Goal: Use online tool/utility: Use online tool/utility

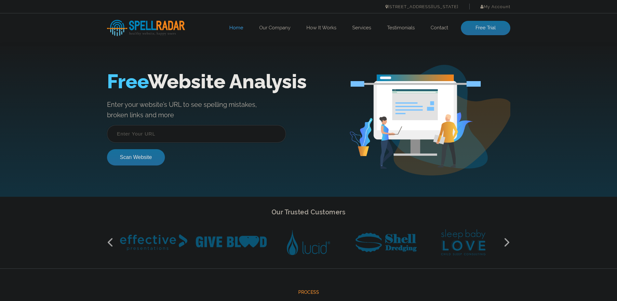
click at [168, 132] on input "text" at bounding box center [196, 134] width 179 height 18
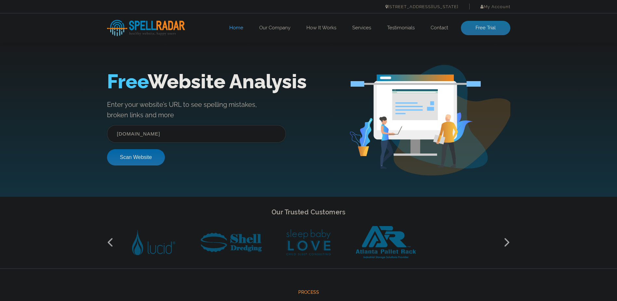
type input "[DOMAIN_NAME]"
click at [148, 160] on button "Scan Website" at bounding box center [136, 157] width 58 height 16
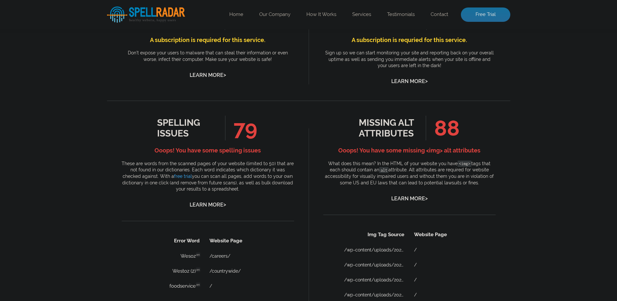
scroll to position [293, 0]
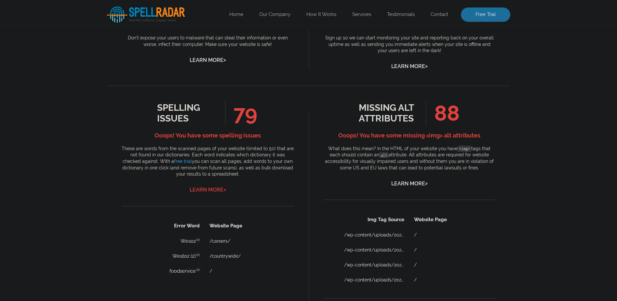
click at [205, 191] on link "Learn More >" at bounding box center [208, 189] width 36 height 6
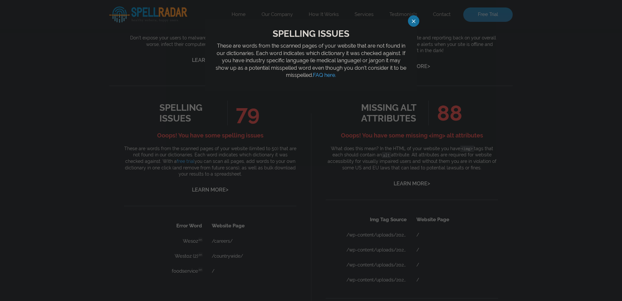
click at [414, 20] on span at bounding box center [407, 20] width 11 height 11
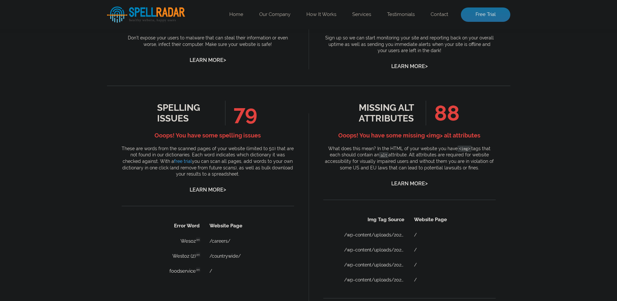
scroll to position [423, 0]
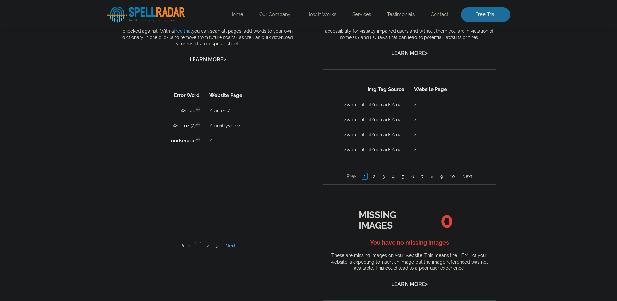
click at [234, 247] on link "Next" at bounding box center [230, 245] width 13 height 7
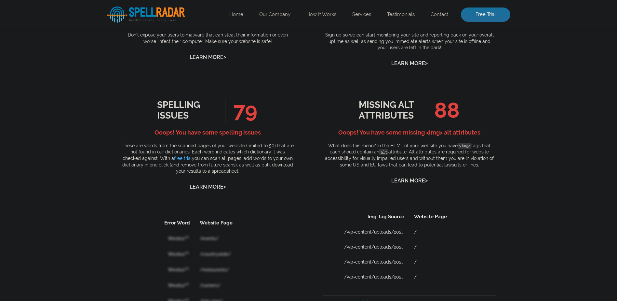
scroll to position [293, 0]
